Goal: Task Accomplishment & Management: Manage account settings

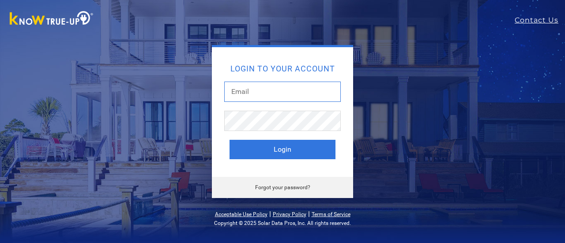
click at [241, 85] on input "text" at bounding box center [282, 92] width 117 height 20
click at [367, 170] on div "Login to your account Login Forgot your password?" at bounding box center [282, 121] width 335 height 153
click at [261, 90] on input "text" at bounding box center [282, 92] width 117 height 20
click at [294, 194] on div "Forgot your password?" at bounding box center [282, 187] width 141 height 21
click at [291, 190] on link "Forgot your password?" at bounding box center [282, 187] width 55 height 6
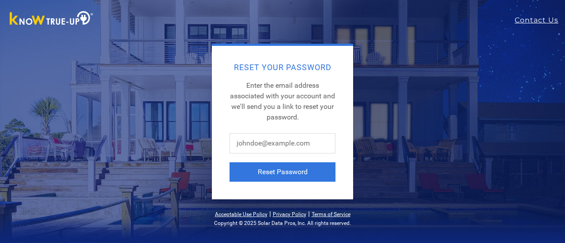
click at [236, 128] on div "Reset Your Password Enter the email address associated with your account and we…" at bounding box center [282, 123] width 141 height 154
click at [240, 132] on div "Reset Your Password Enter the email address associated with your account and we…" at bounding box center [282, 123] width 141 height 154
click at [241, 135] on input "text" at bounding box center [282, 143] width 106 height 20
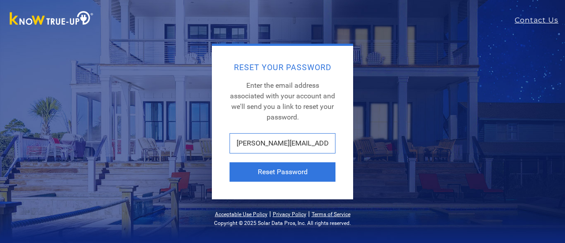
scroll to position [0, 6]
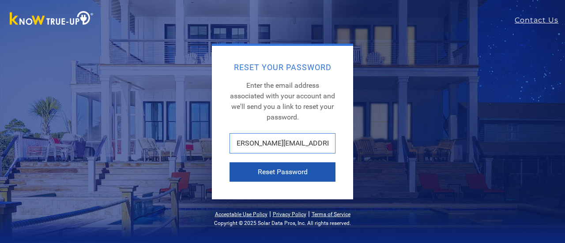
type input "[PERSON_NAME][EMAIL_ADDRESS][PERSON_NAME][DOMAIN_NAME]"
click at [262, 167] on button "Reset Password" at bounding box center [282, 171] width 106 height 19
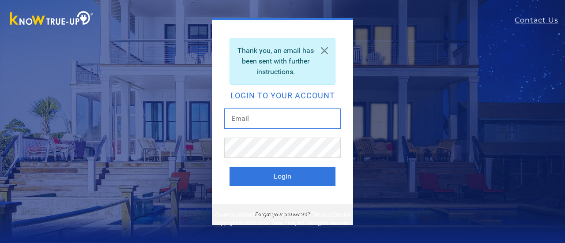
click at [251, 116] on input "text" at bounding box center [282, 119] width 117 height 20
type input "[PERSON_NAME][EMAIL_ADDRESS][PERSON_NAME][DOMAIN_NAME]"
